Goal: Check status: Check status

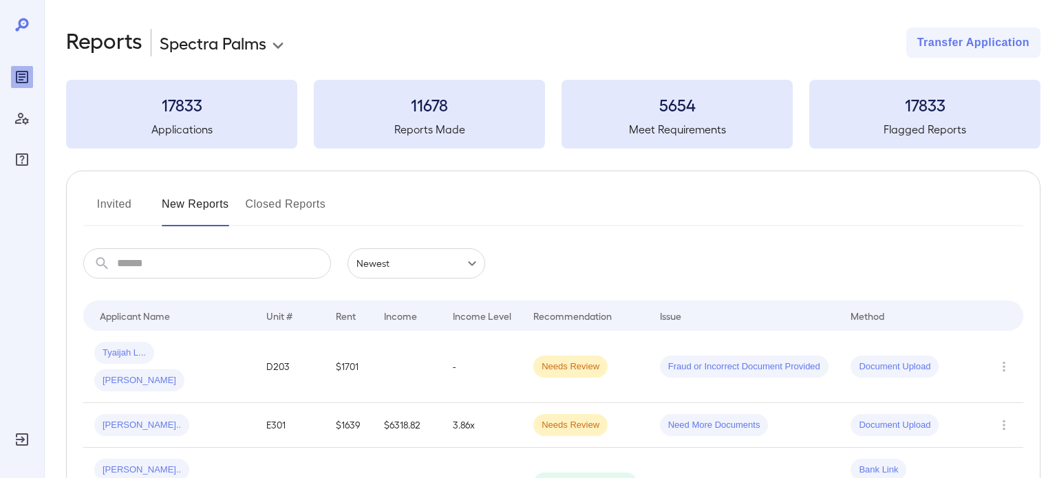
click at [262, 50] on body "**********" at bounding box center [528, 239] width 1057 height 478
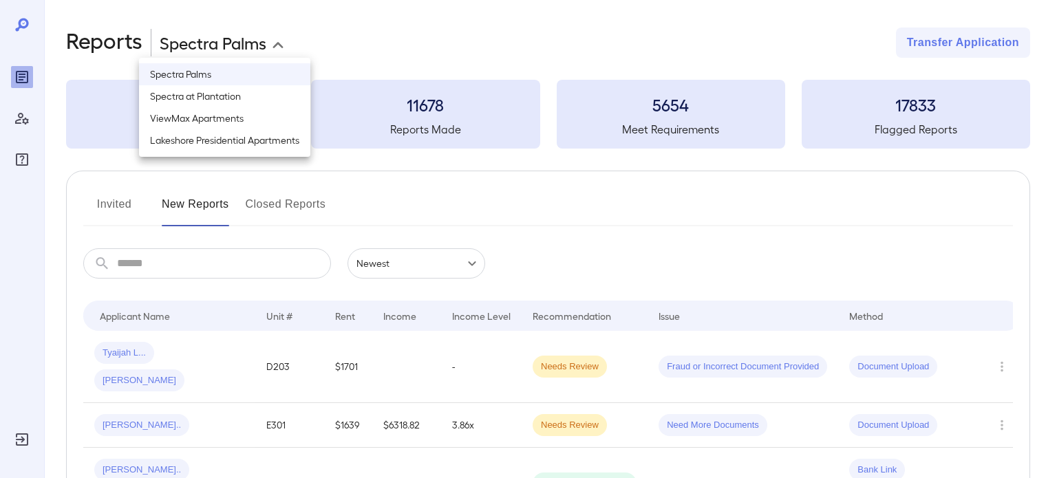
drag, startPoint x: 268, startPoint y: 108, endPoint x: 267, endPoint y: 96, distance: 12.4
click at [267, 96] on ul "Spectra Palms Spectra at Plantation ViewMax Apartments Lakeshore Presidential A…" at bounding box center [224, 107] width 171 height 99
click at [267, 96] on li "Spectra at Plantation" at bounding box center [224, 96] width 171 height 22
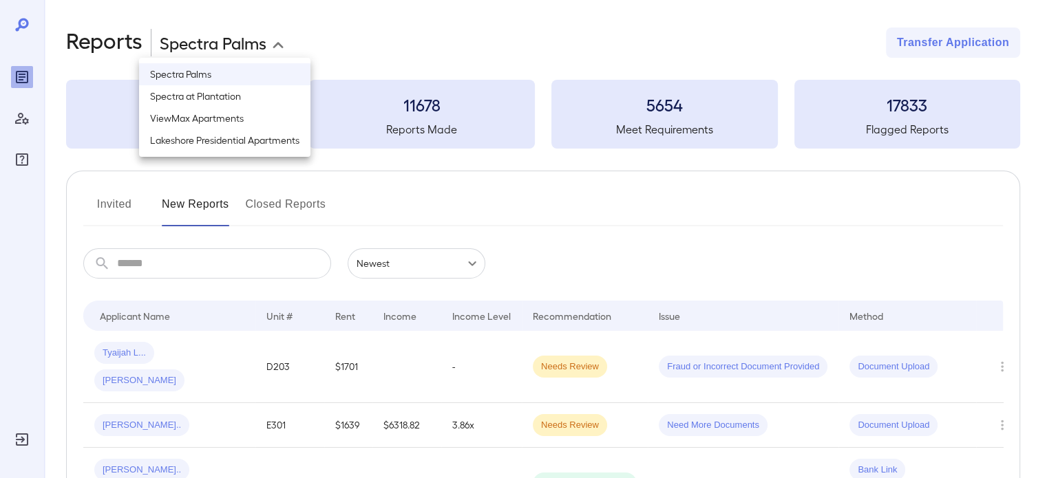
type input "**********"
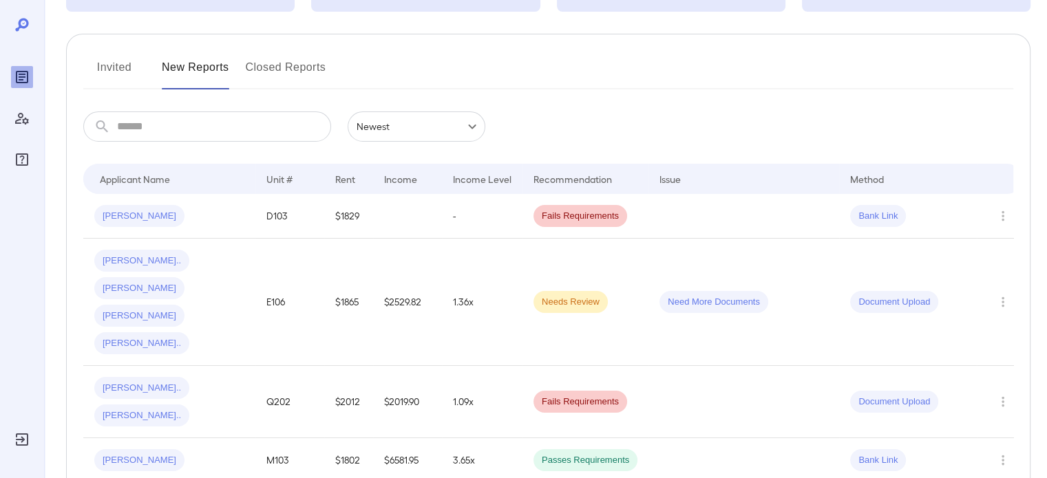
scroll to position [138, 0]
click at [120, 65] on button "Invited" at bounding box center [114, 72] width 62 height 33
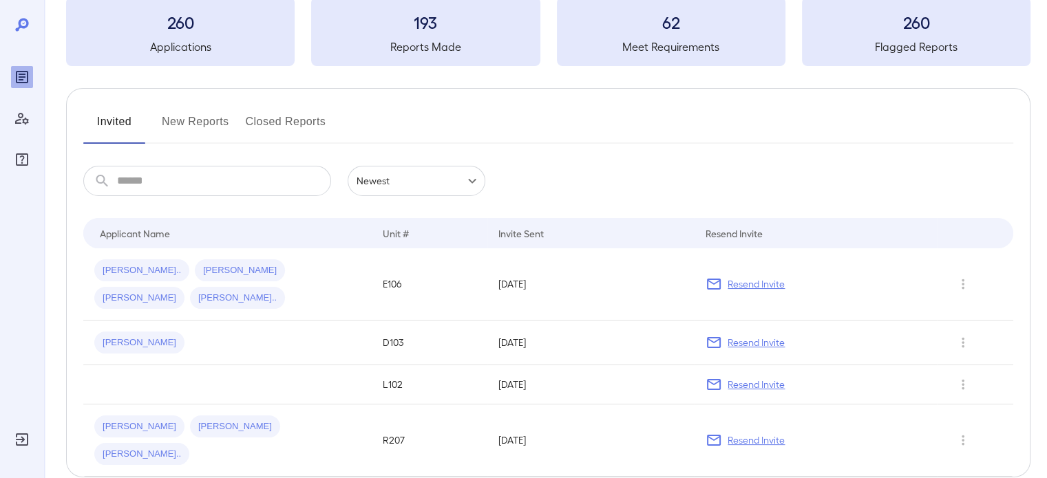
scroll to position [97, 0]
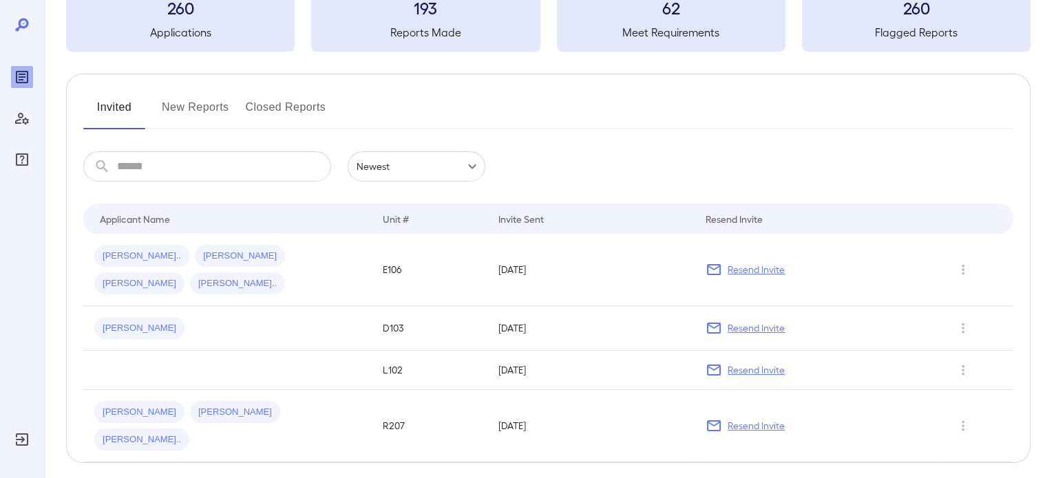
click at [182, 109] on button "New Reports" at bounding box center [195, 112] width 67 height 33
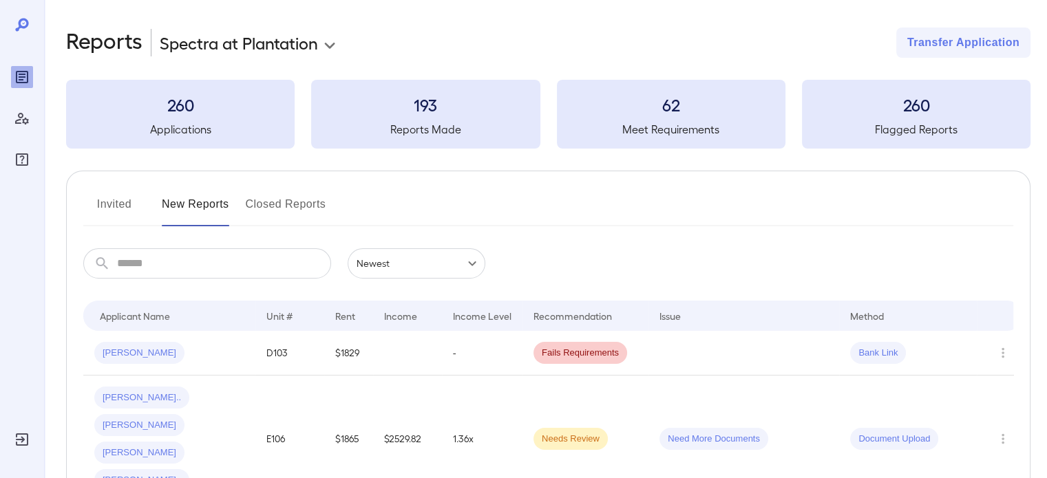
click at [100, 207] on button "Invited" at bounding box center [114, 209] width 62 height 33
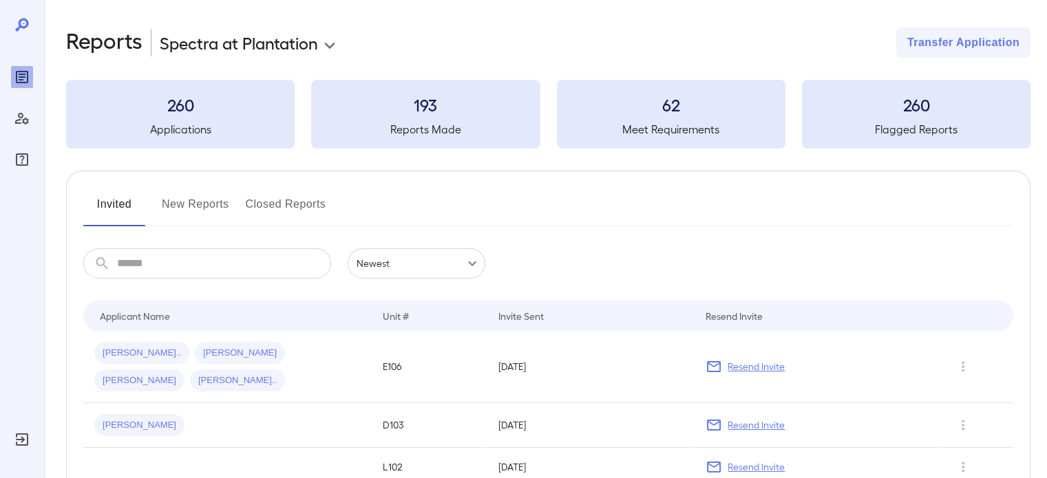
click at [187, 212] on button "New Reports" at bounding box center [195, 209] width 67 height 33
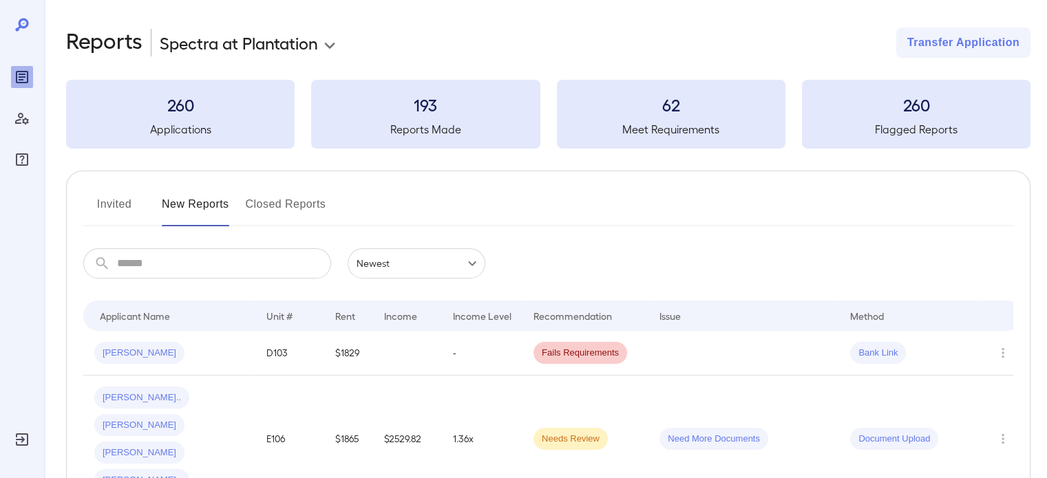
click at [122, 203] on button "Invited" at bounding box center [114, 209] width 62 height 33
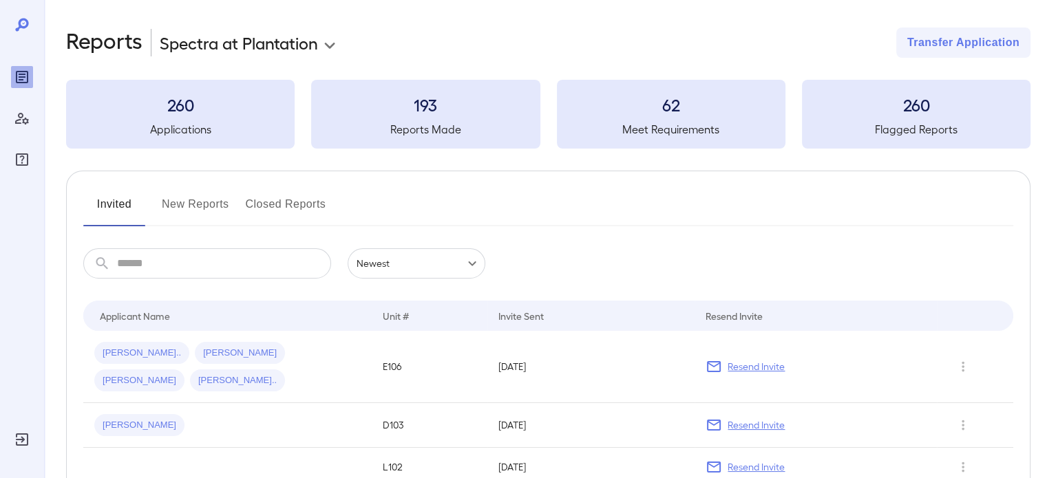
click at [206, 202] on button "New Reports" at bounding box center [195, 209] width 67 height 33
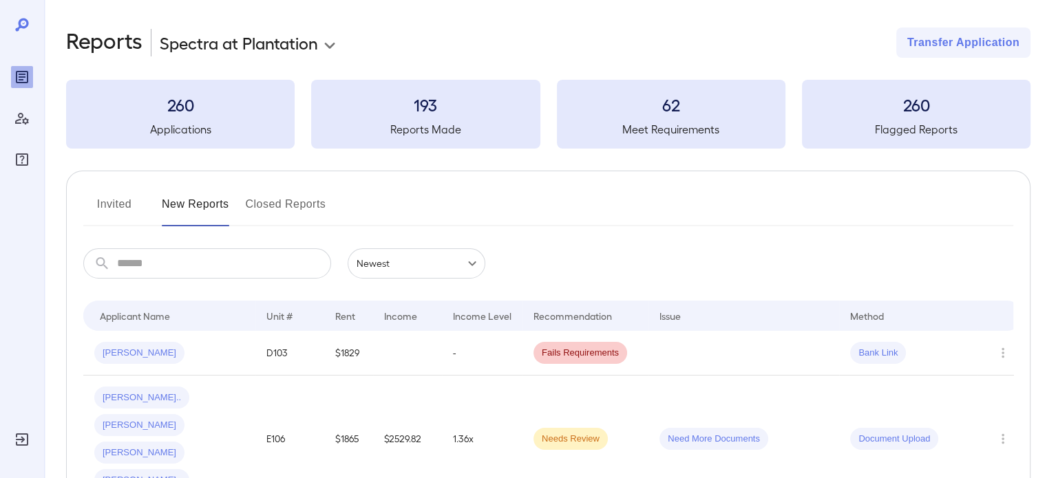
click at [116, 202] on button "Invited" at bounding box center [114, 209] width 62 height 33
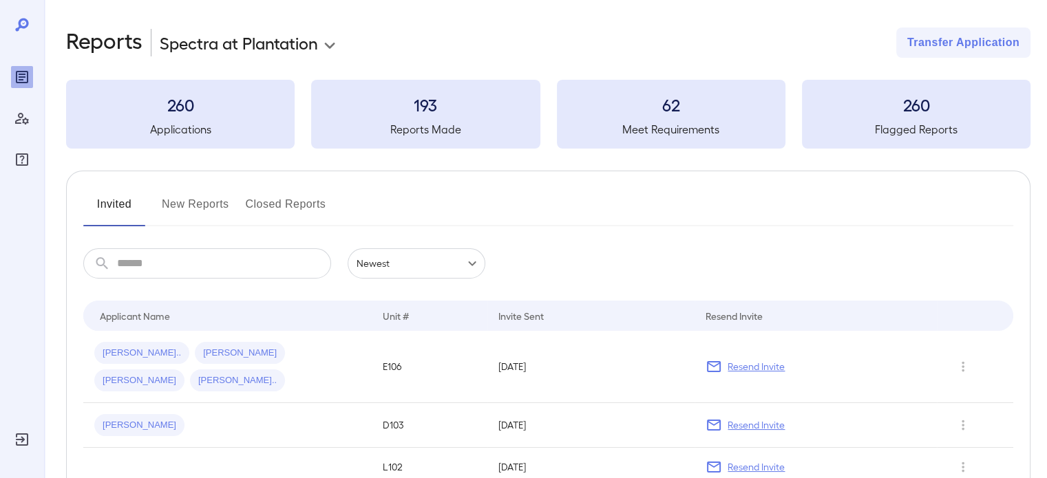
click at [195, 202] on button "New Reports" at bounding box center [195, 209] width 67 height 33
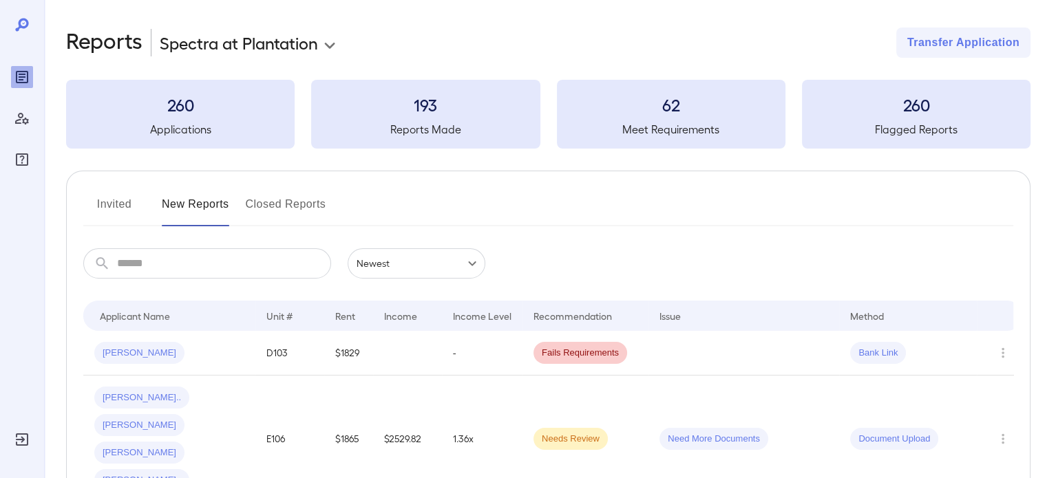
click at [110, 202] on button "Invited" at bounding box center [114, 209] width 62 height 33
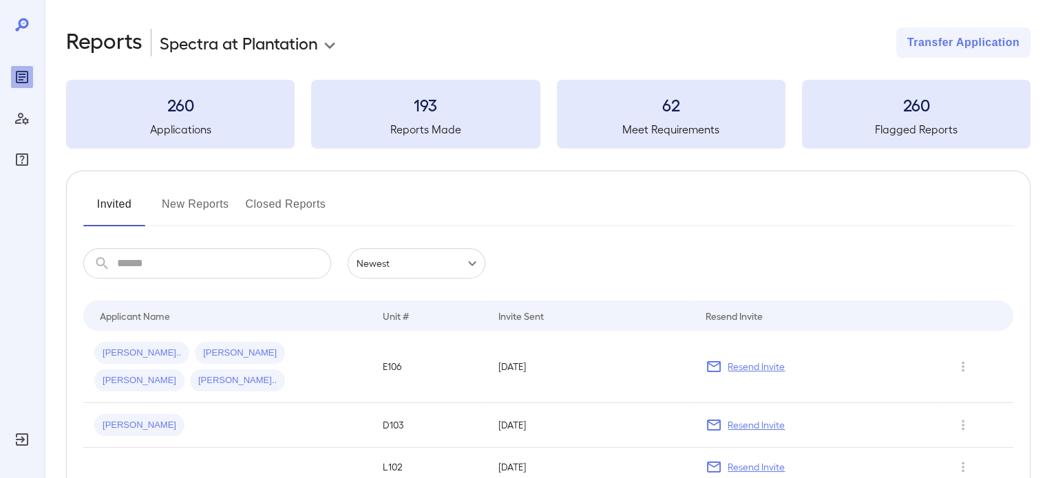
click at [219, 204] on button "New Reports" at bounding box center [195, 209] width 67 height 33
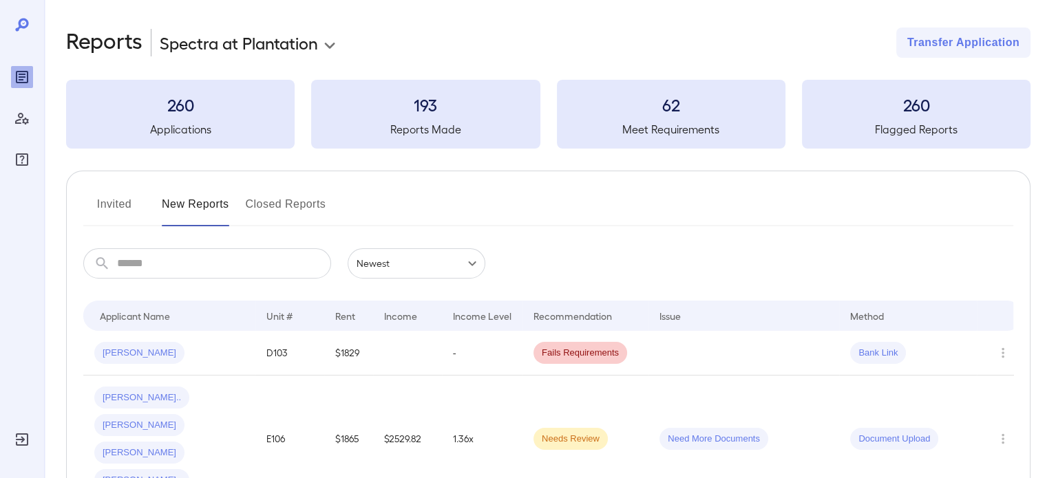
click at [549, 197] on div "Invited New Reports Closed Reports" at bounding box center [548, 209] width 930 height 33
click at [131, 213] on button "Invited" at bounding box center [114, 209] width 62 height 33
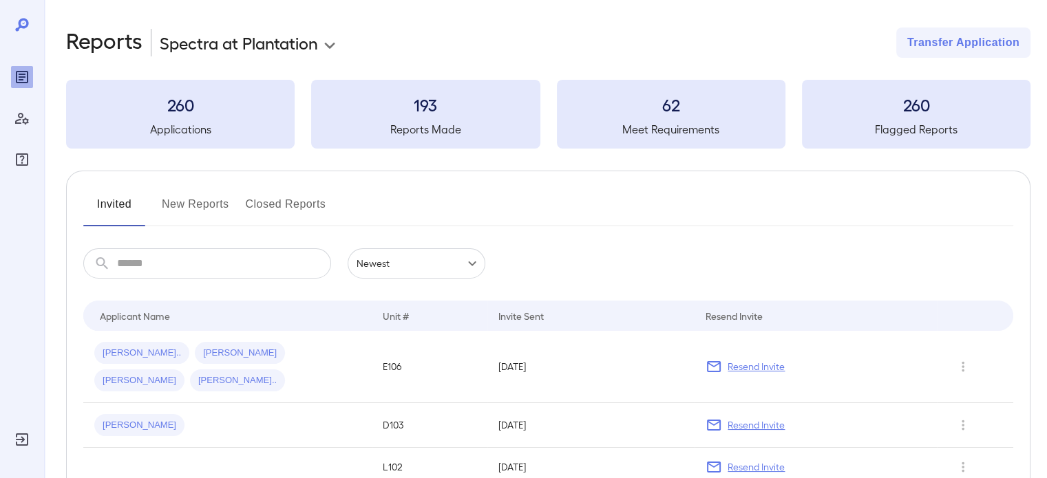
click at [179, 215] on button "New Reports" at bounding box center [195, 209] width 67 height 33
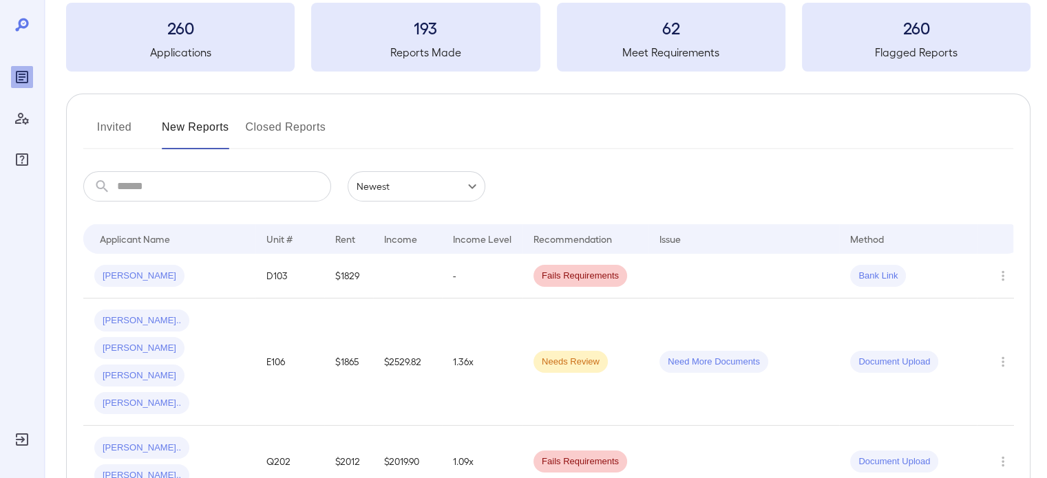
scroll to position [69, 0]
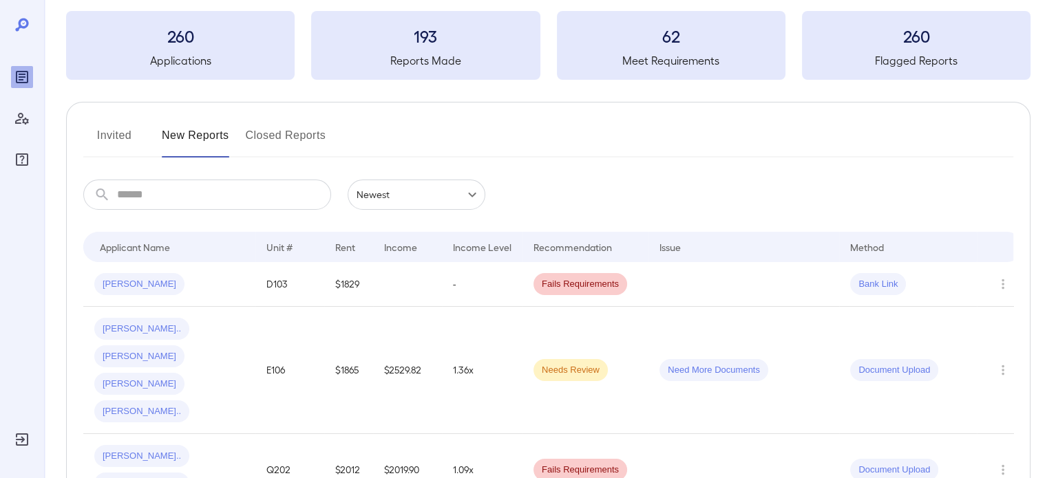
click at [127, 129] on button "Invited" at bounding box center [114, 141] width 62 height 33
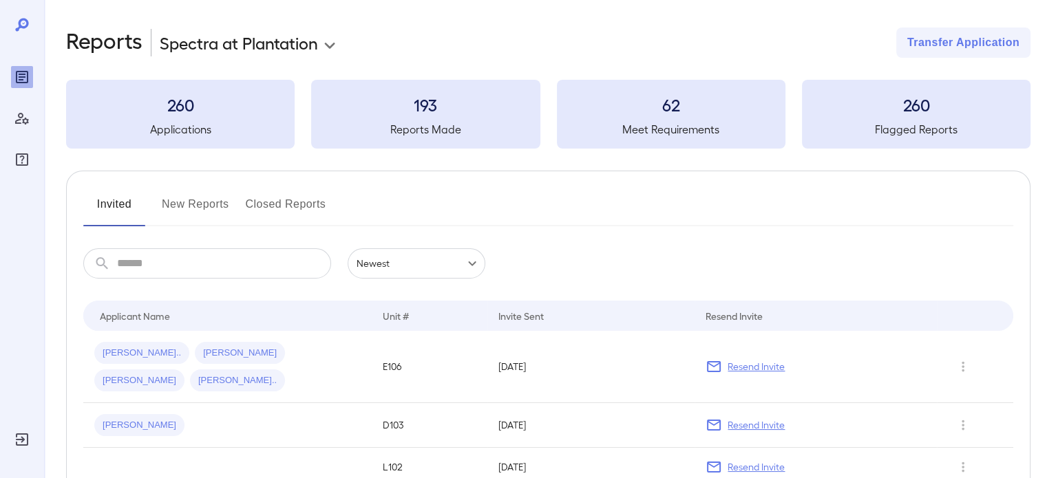
click at [195, 212] on button "New Reports" at bounding box center [195, 209] width 67 height 33
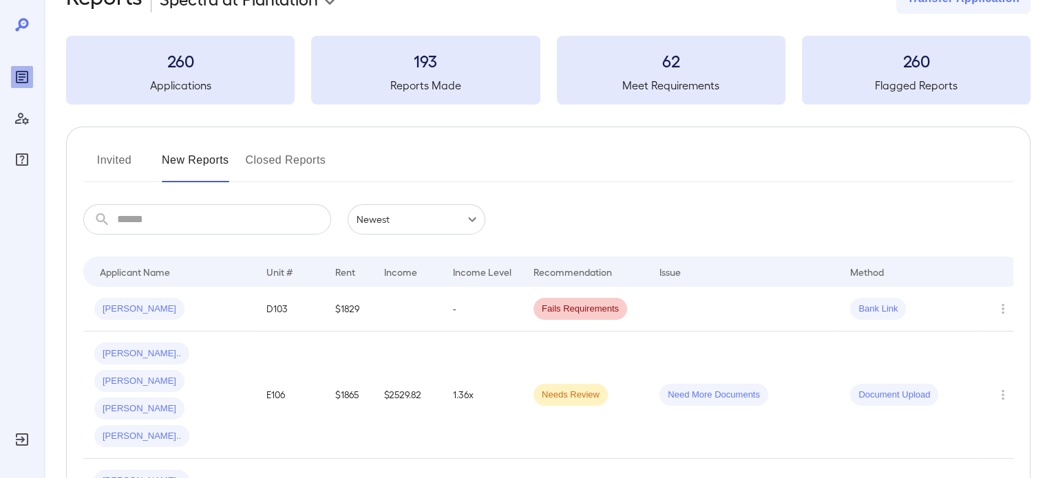
scroll to position [69, 0]
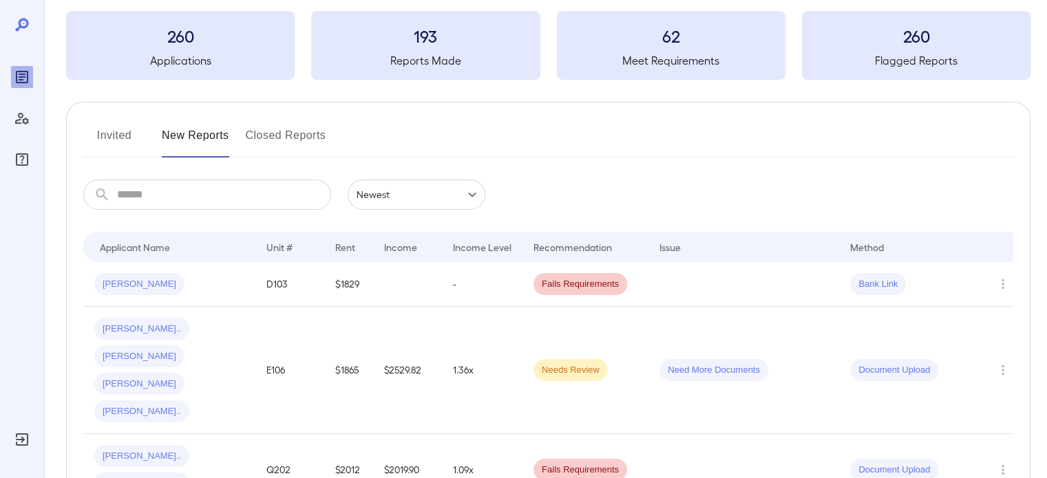
click at [127, 136] on button "Invited" at bounding box center [114, 141] width 62 height 33
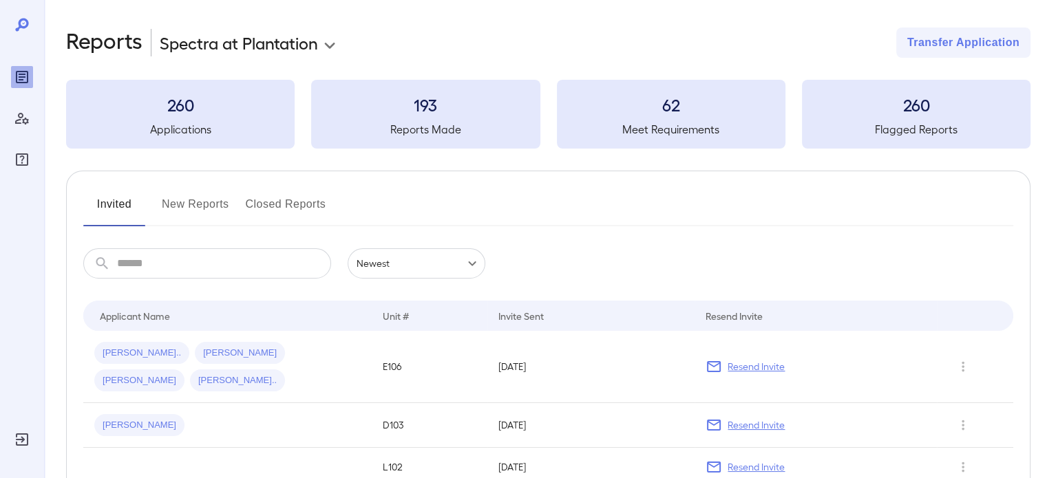
click at [194, 204] on button "New Reports" at bounding box center [195, 209] width 67 height 33
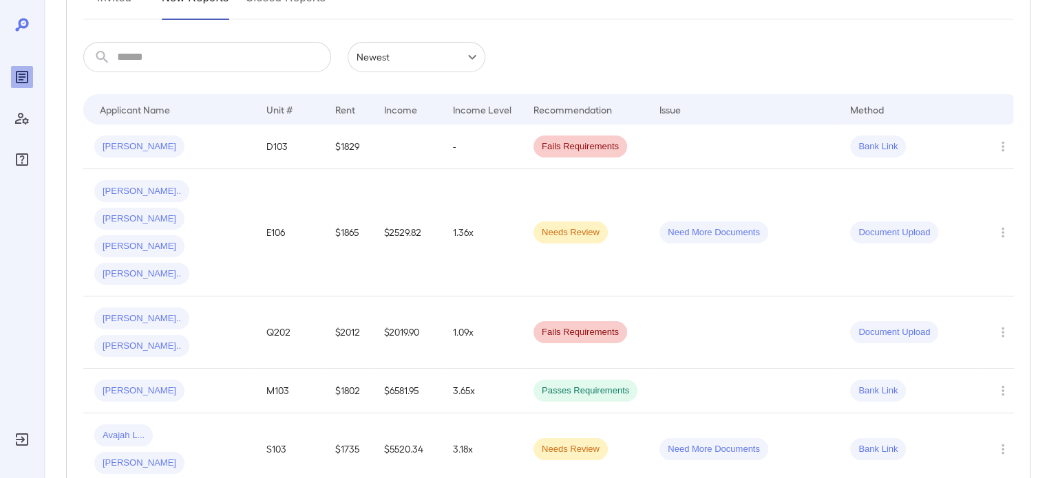
scroll to position [69, 0]
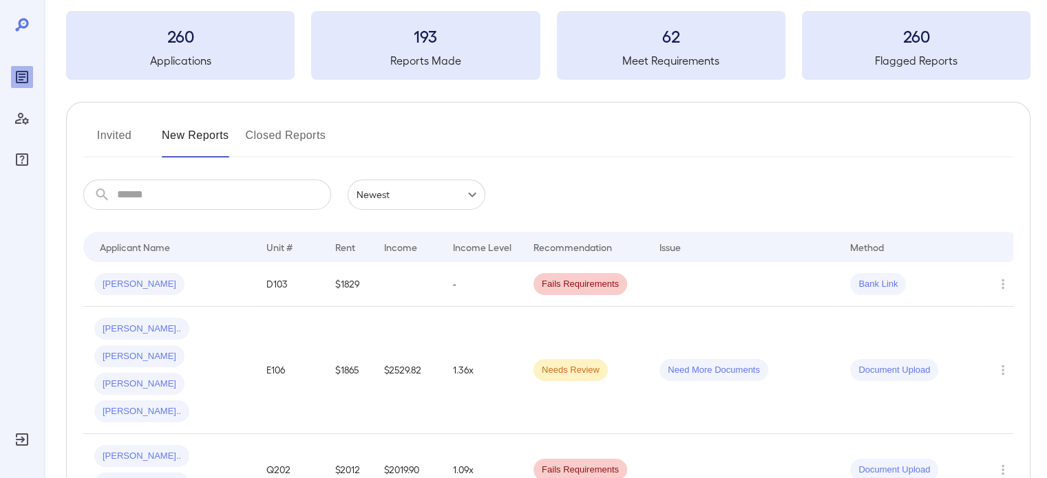
click at [120, 136] on button "Invited" at bounding box center [114, 141] width 62 height 33
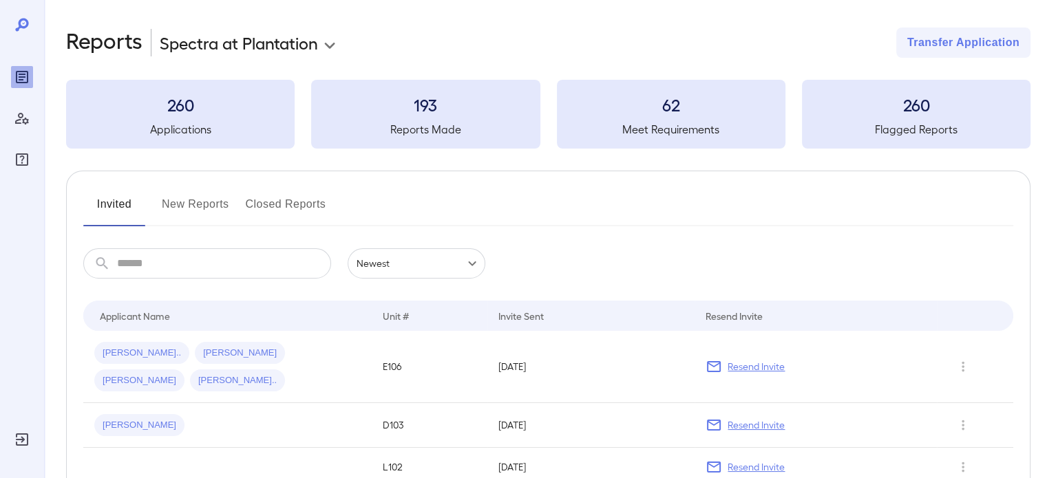
click at [212, 197] on button "New Reports" at bounding box center [195, 209] width 67 height 33
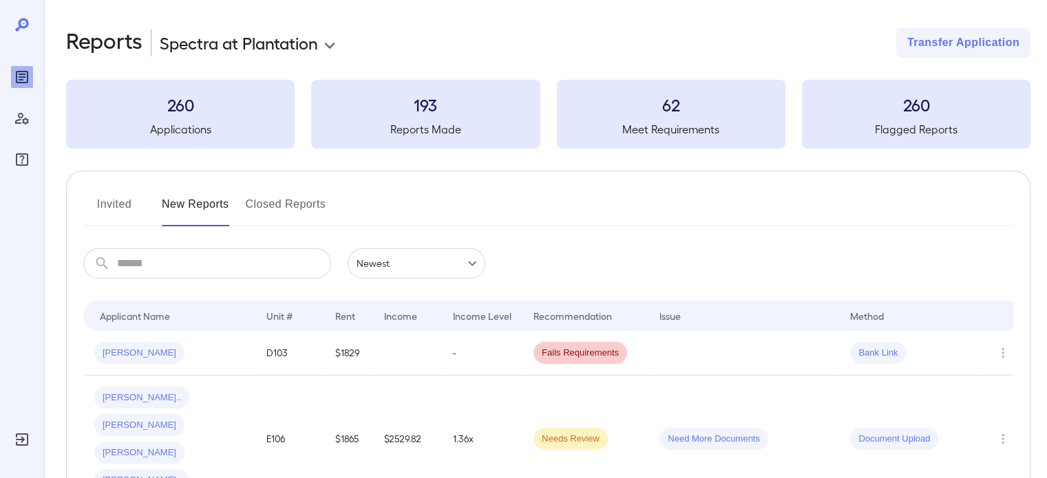
click at [107, 209] on button "Invited" at bounding box center [114, 209] width 62 height 33
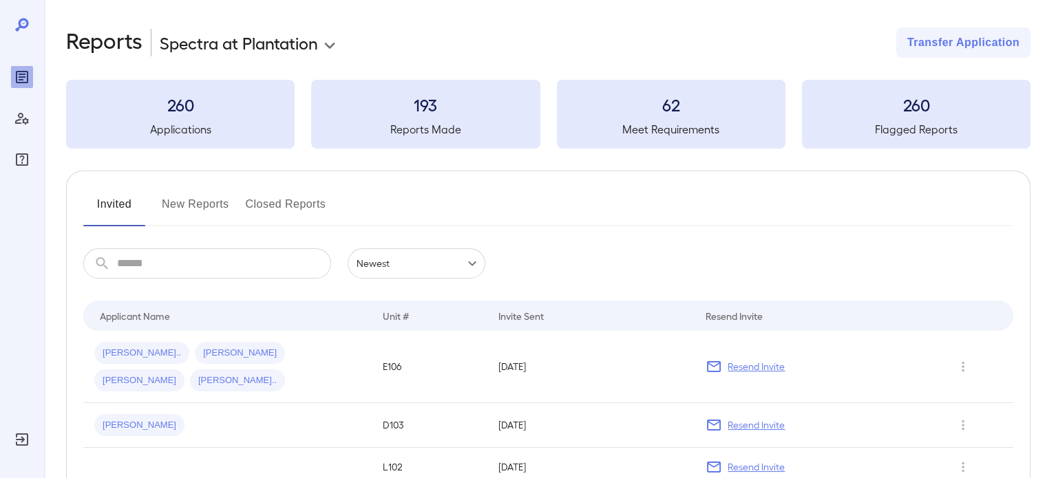
click at [215, 213] on button "New Reports" at bounding box center [195, 209] width 67 height 33
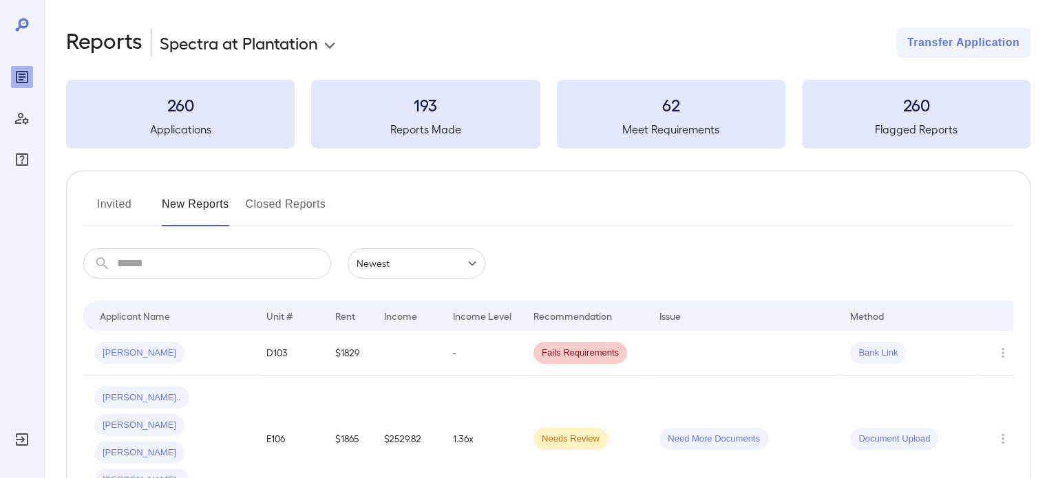
click at [107, 213] on button "Invited" at bounding box center [114, 209] width 62 height 33
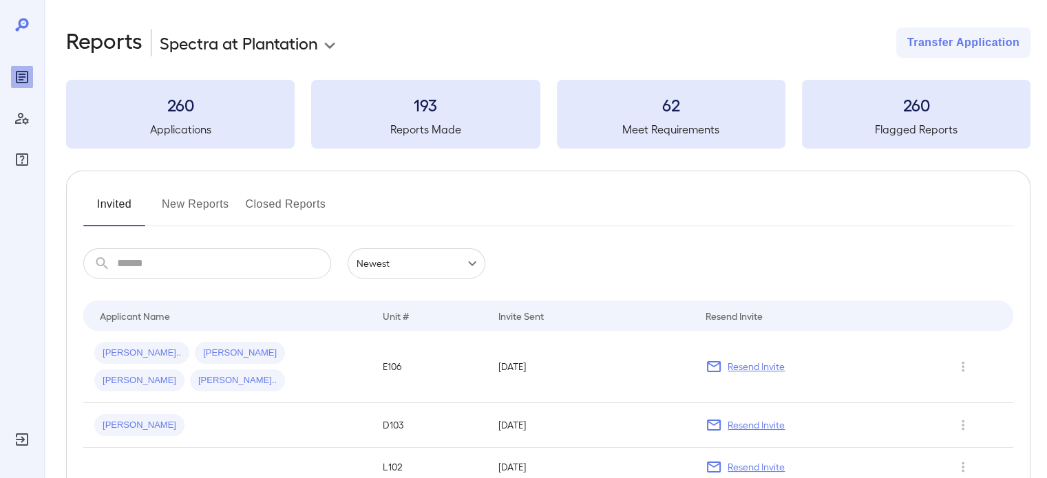
click at [207, 210] on button "New Reports" at bounding box center [195, 209] width 67 height 33
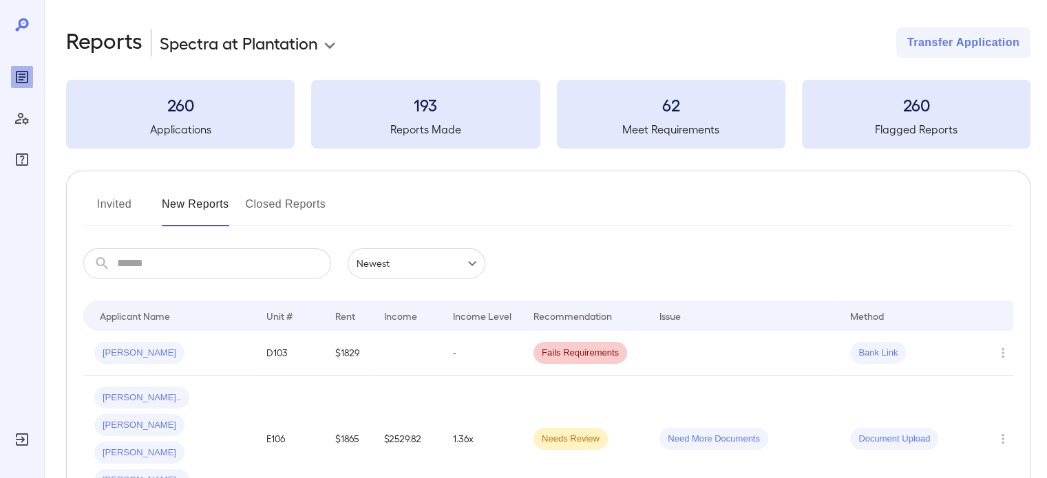
click at [110, 206] on button "Invited" at bounding box center [114, 209] width 62 height 33
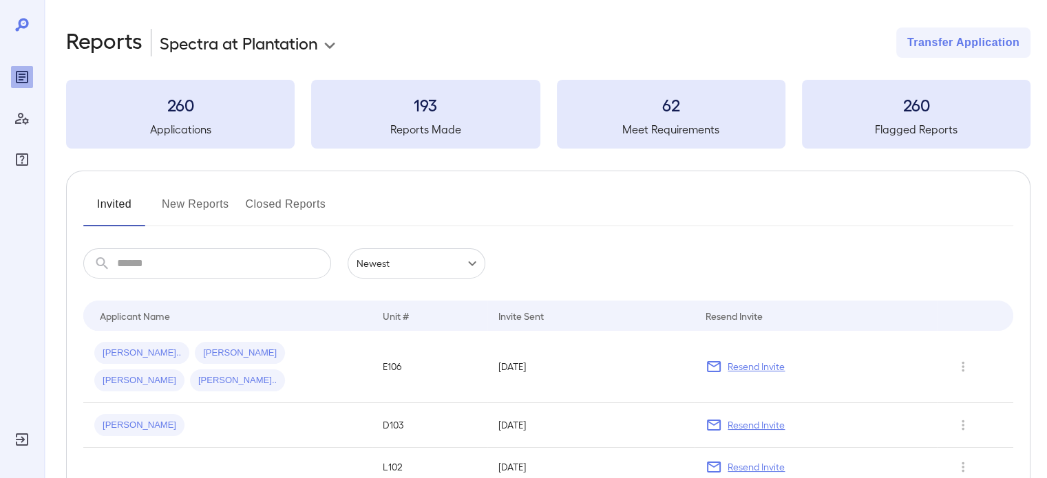
click at [195, 211] on button "New Reports" at bounding box center [195, 209] width 67 height 33
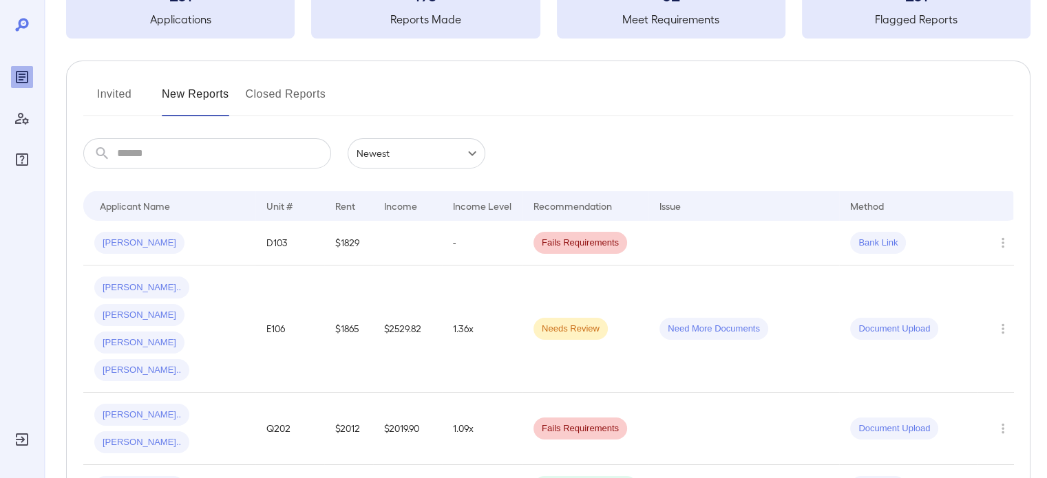
scroll to position [138, 0]
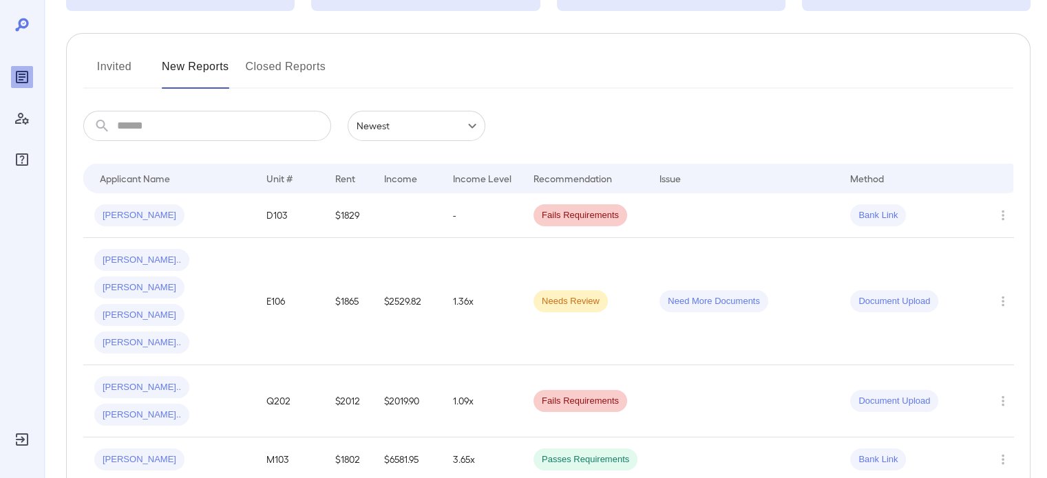
click at [96, 58] on button "Invited" at bounding box center [114, 72] width 62 height 33
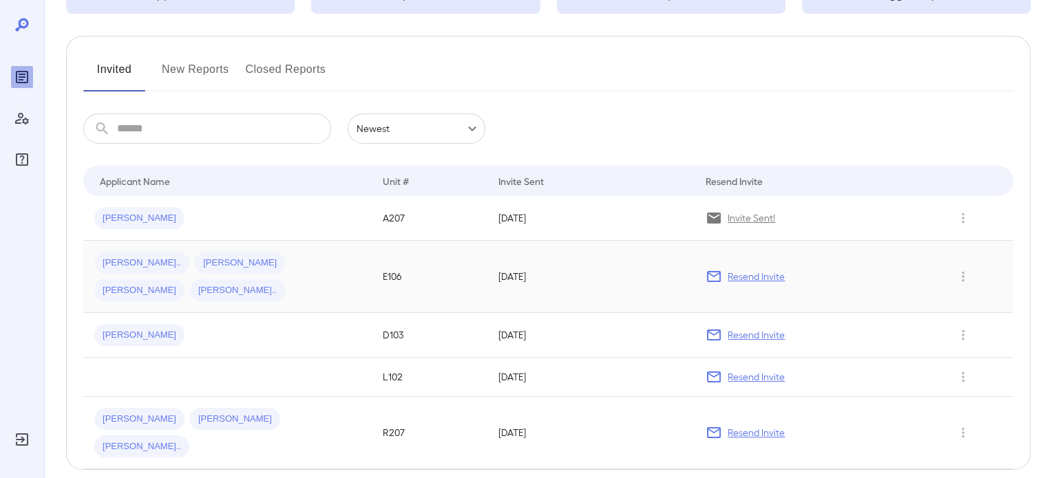
scroll to position [138, 0]
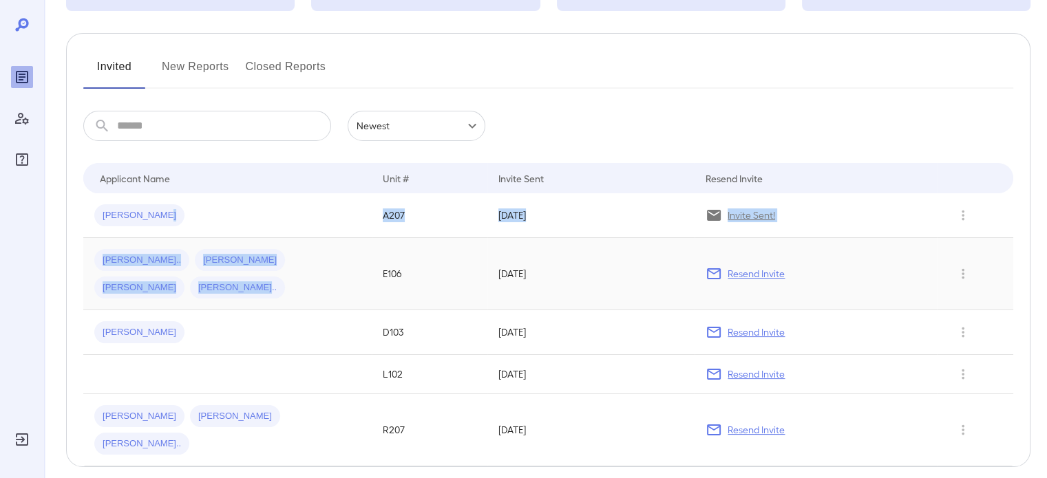
click at [212, 250] on tbody "[PERSON_NAME] A207 [DATE] Invite Sent! [PERSON_NAME].. [PERSON_NAME] [PERSON_NA…" at bounding box center [548, 329] width 930 height 273
click at [213, 225] on div "[PERSON_NAME]" at bounding box center [227, 215] width 266 height 22
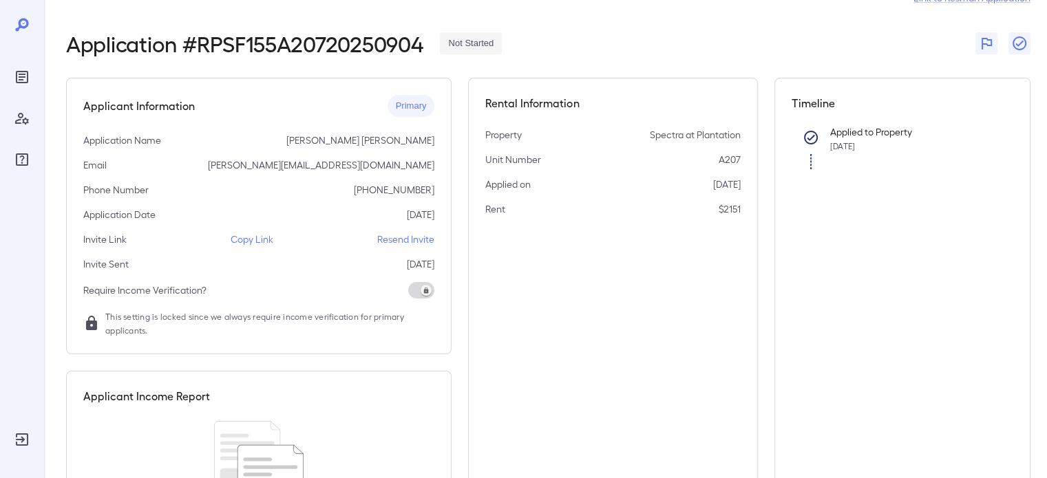
scroll to position [69, 0]
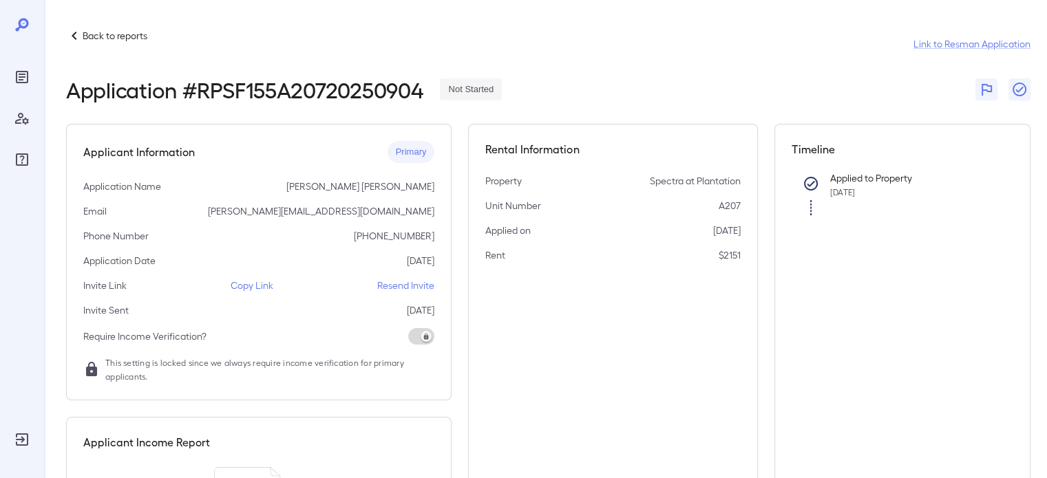
click at [132, 39] on p "Back to reports" at bounding box center [115, 36] width 65 height 14
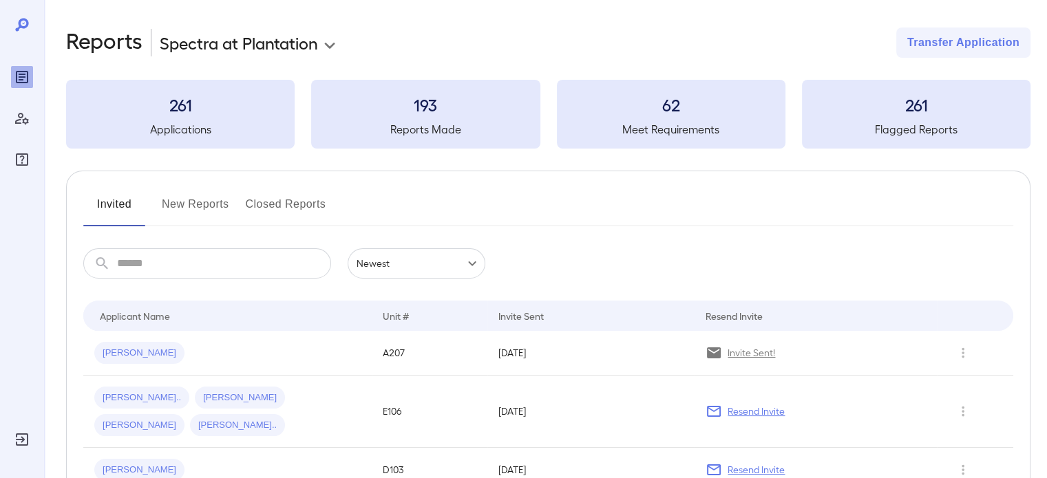
scroll to position [69, 0]
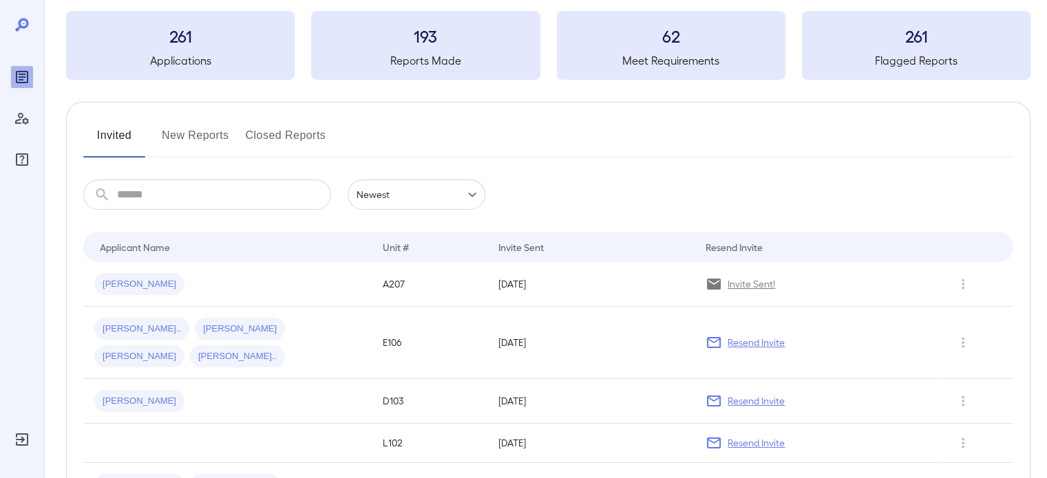
click at [197, 140] on button "New Reports" at bounding box center [195, 141] width 67 height 33
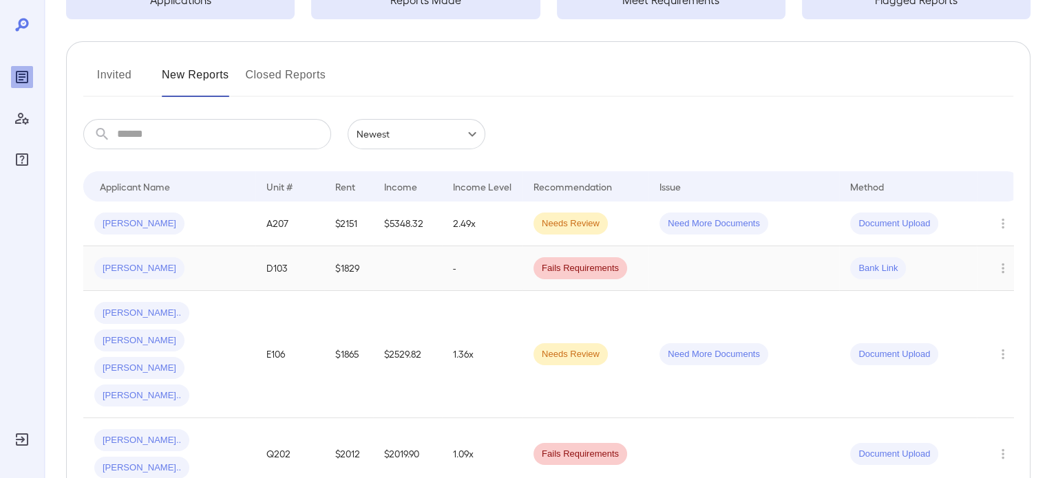
scroll to position [138, 0]
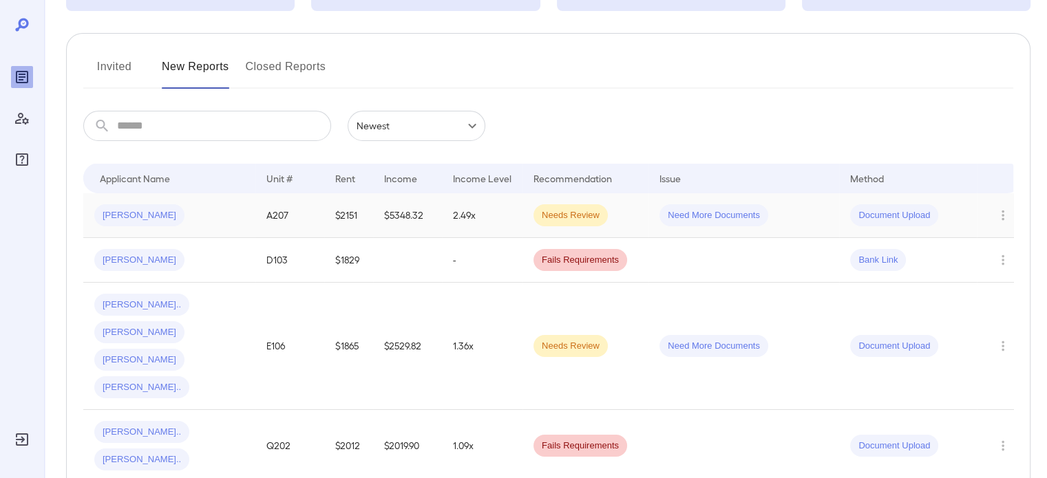
click at [493, 220] on td "2.49x" at bounding box center [482, 215] width 81 height 45
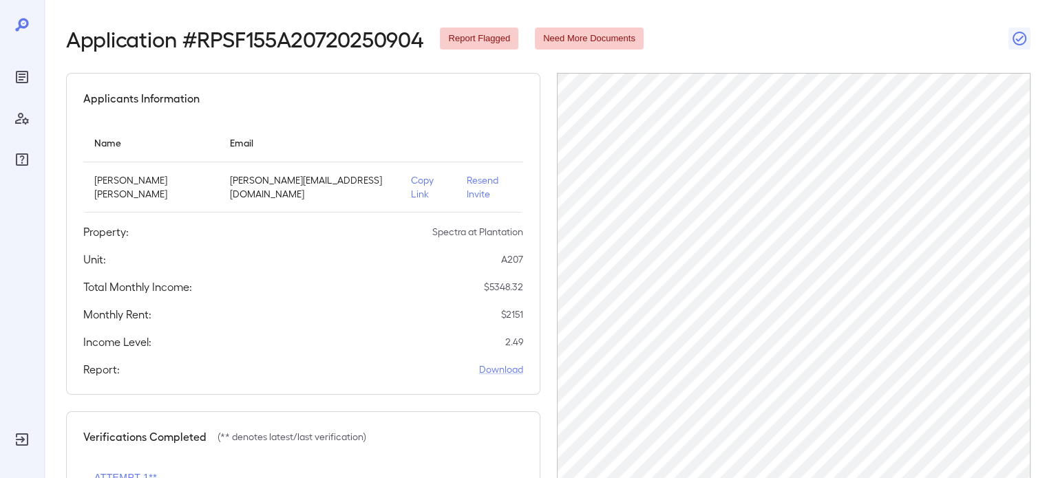
scroll to position [286, 0]
